Goal: Information Seeking & Learning: Learn about a topic

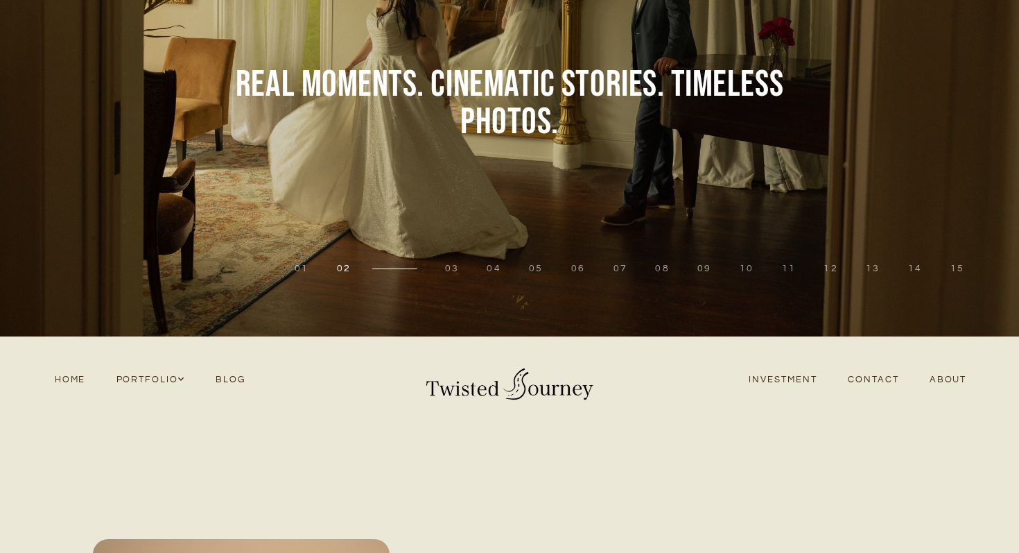
scroll to position [131, 0]
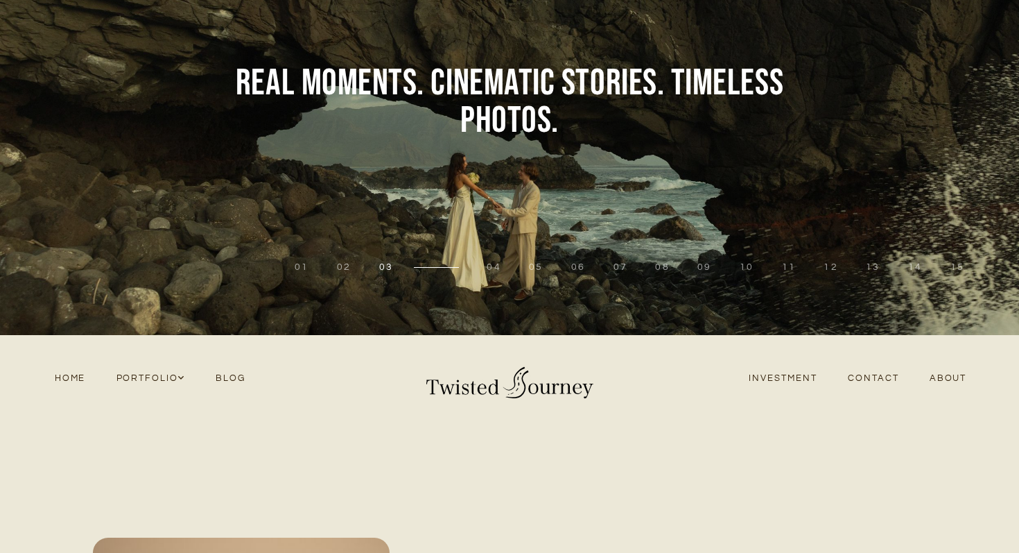
click at [769, 383] on link "Investment" at bounding box center [783, 378] width 99 height 19
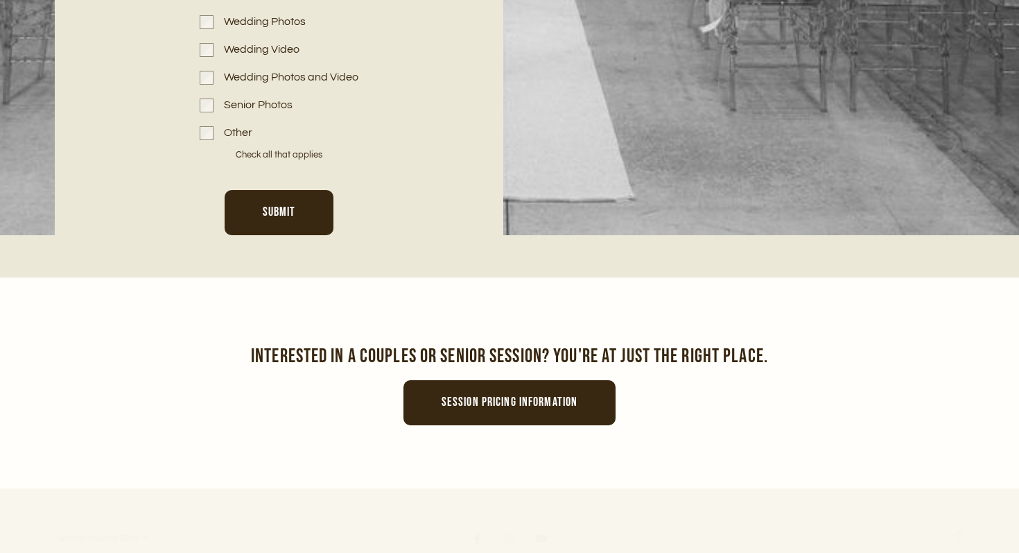
scroll to position [6841, 0]
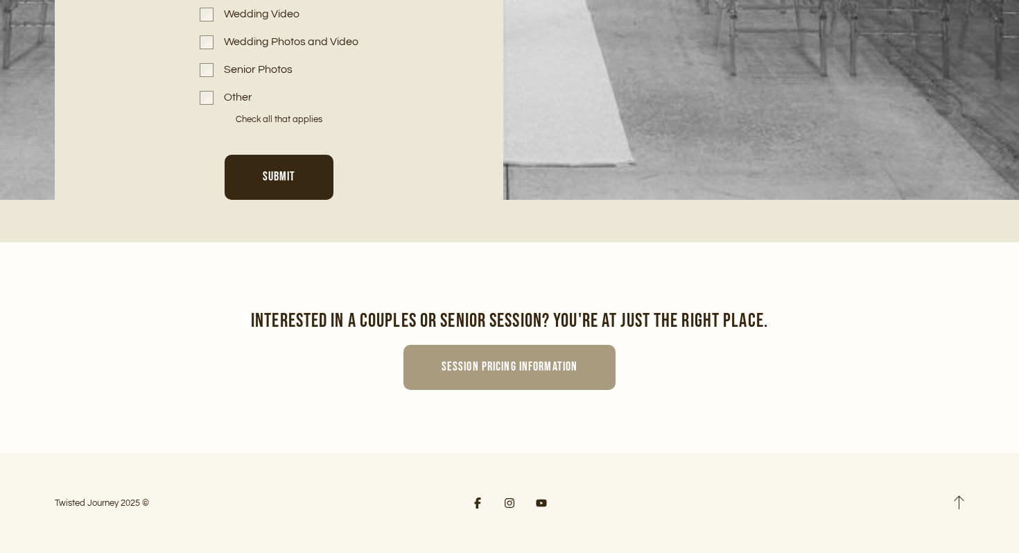
click at [574, 354] on link "Session pricing information" at bounding box center [510, 367] width 212 height 45
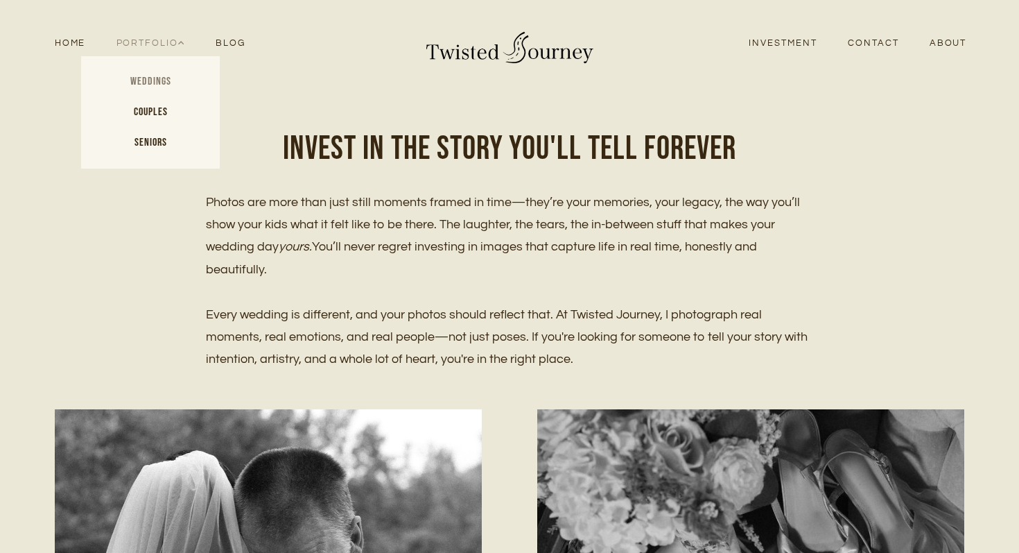
click at [162, 71] on link "Weddings" at bounding box center [150, 82] width 139 height 31
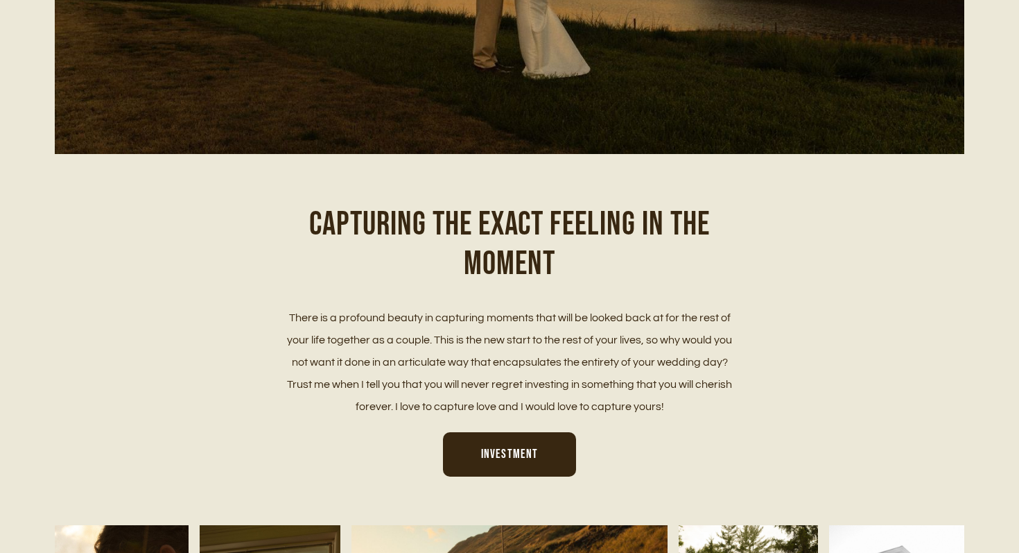
scroll to position [790, 0]
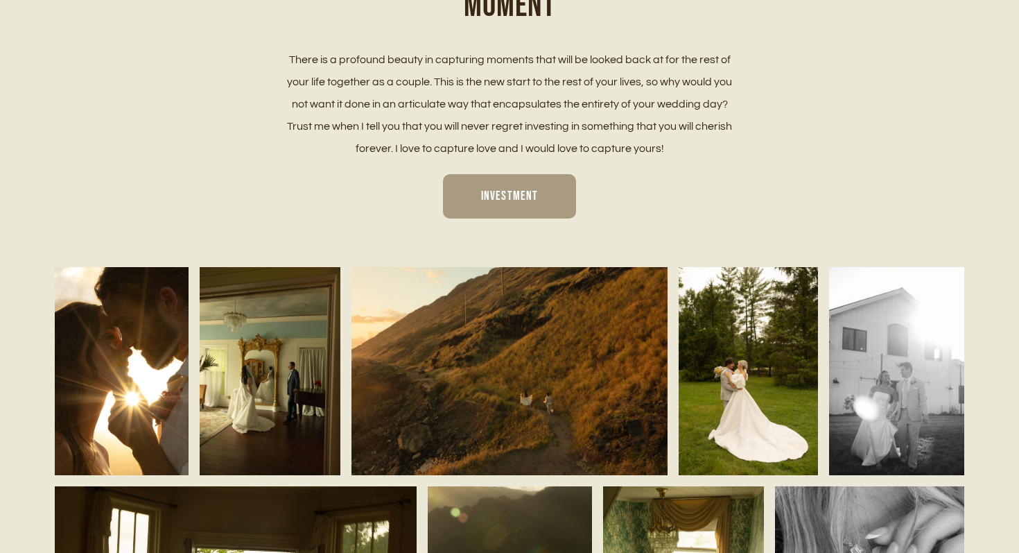
click at [490, 182] on link "Investment" at bounding box center [509, 196] width 133 height 45
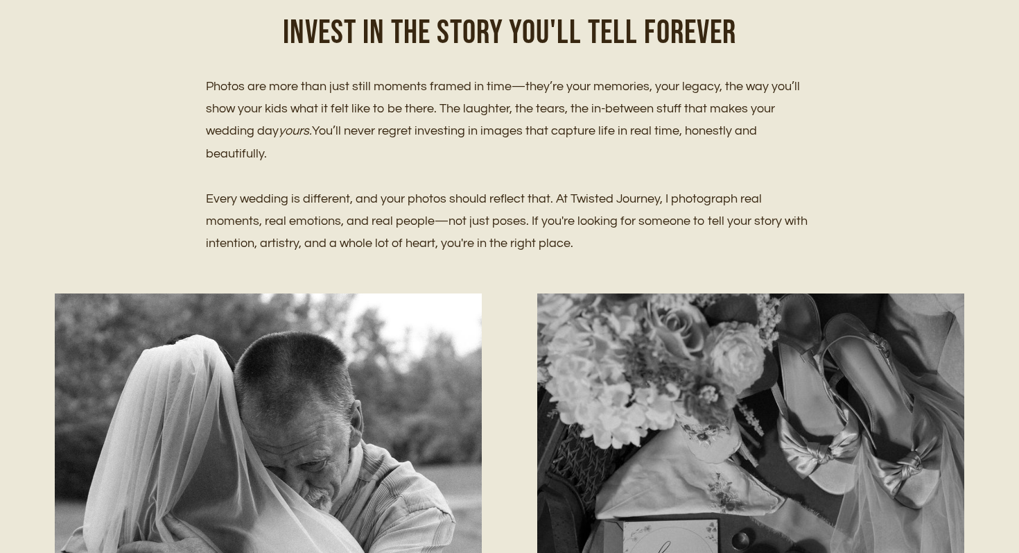
scroll to position [137, 0]
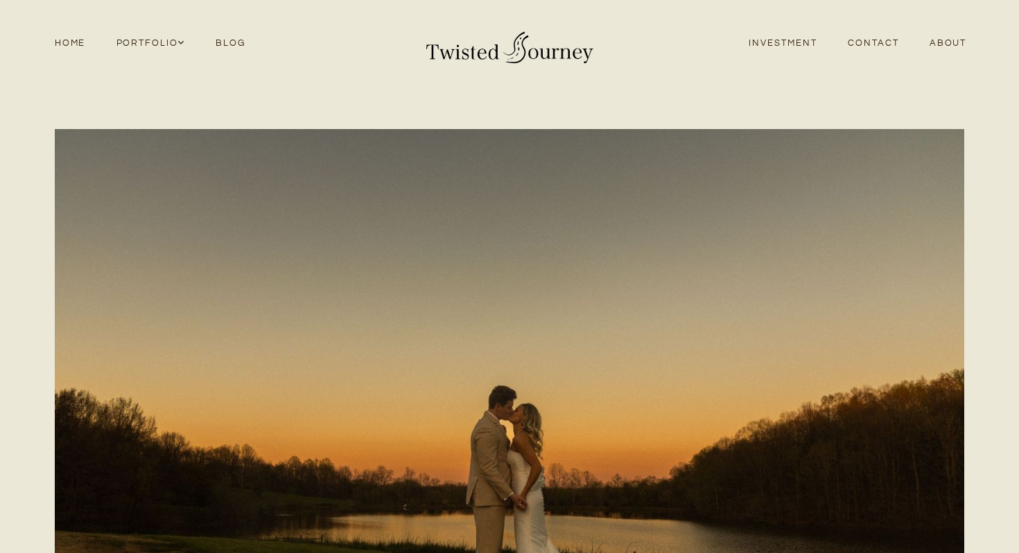
click at [78, 42] on link "Home" at bounding box center [71, 43] width 62 height 19
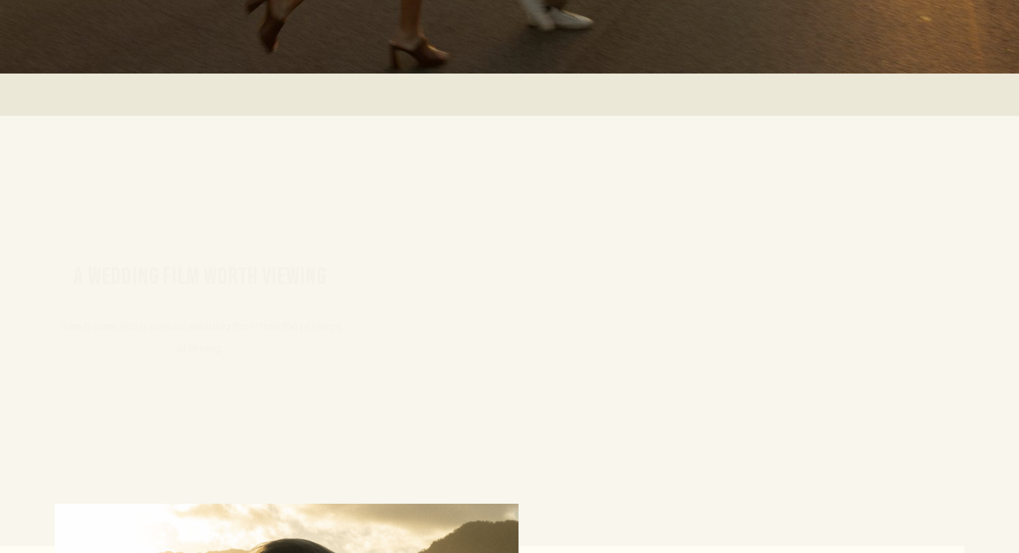
scroll to position [3973, 0]
